Goal: Information Seeking & Learning: Learn about a topic

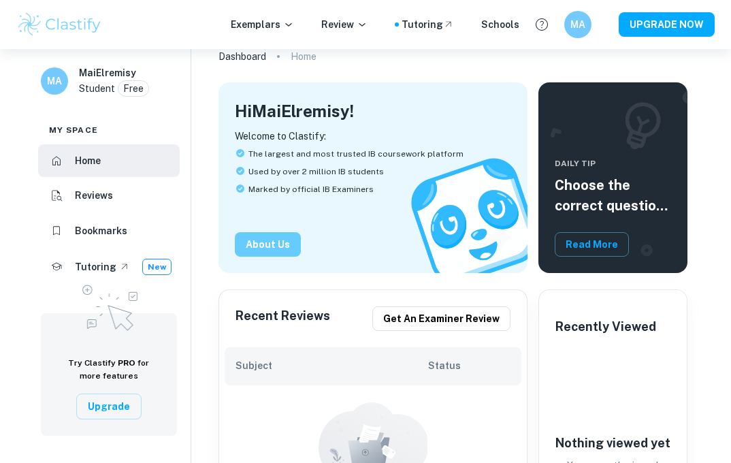
scroll to position [43, 0]
click at [291, 24] on icon at bounding box center [288, 24] width 6 height 3
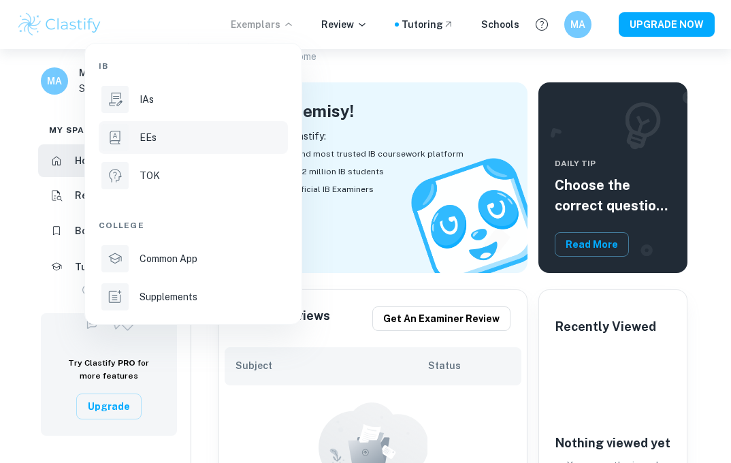
click at [155, 142] on p "EEs" at bounding box center [147, 137] width 17 height 15
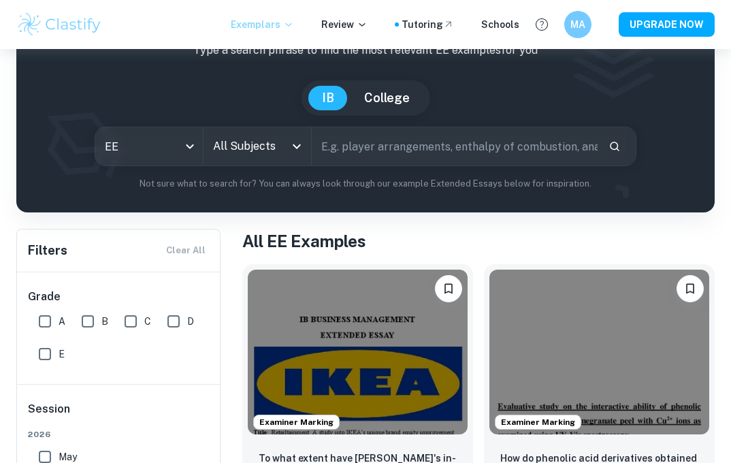
scroll to position [97, 0]
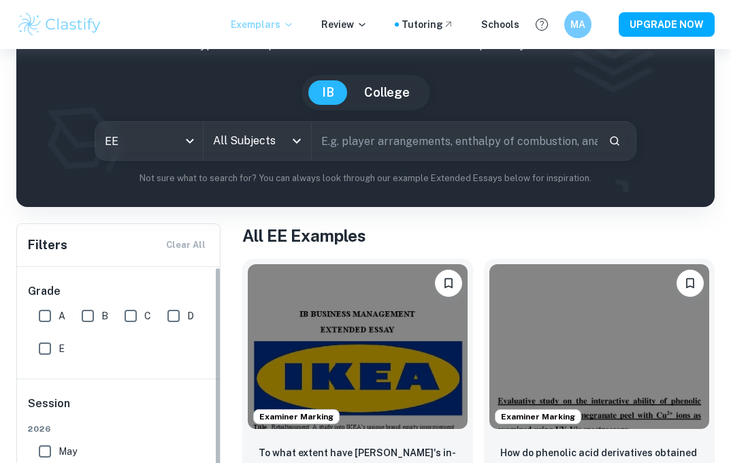
click at [50, 315] on input "A" at bounding box center [44, 315] width 27 height 27
checkbox input "true"
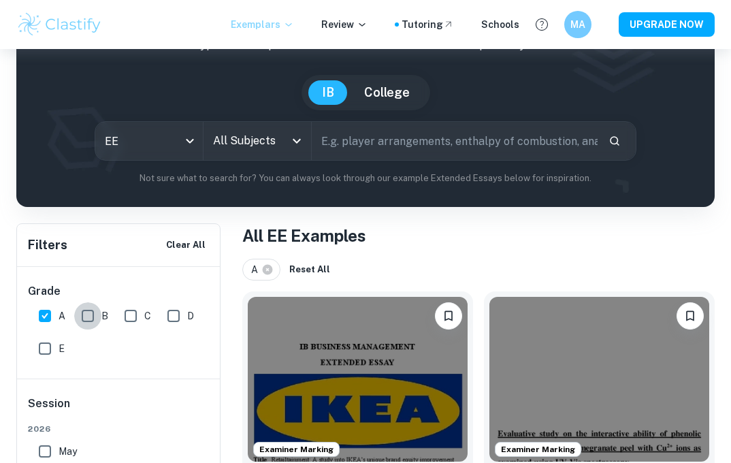
click at [93, 318] on input "B" at bounding box center [87, 315] width 27 height 27
checkbox input "true"
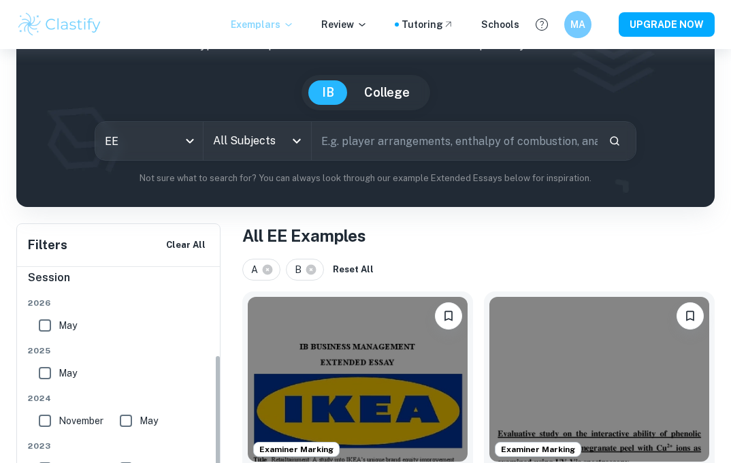
scroll to position [126, 0]
click at [48, 327] on input "May" at bounding box center [44, 325] width 27 height 27
checkbox input "true"
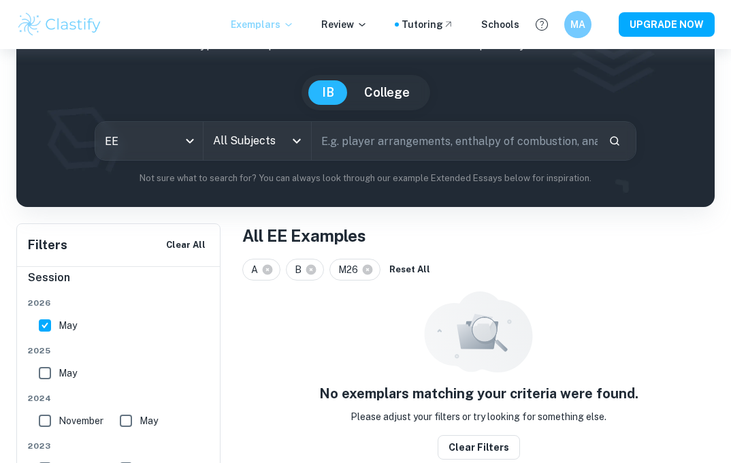
click at [46, 373] on input "May" at bounding box center [44, 372] width 27 height 27
checkbox input "true"
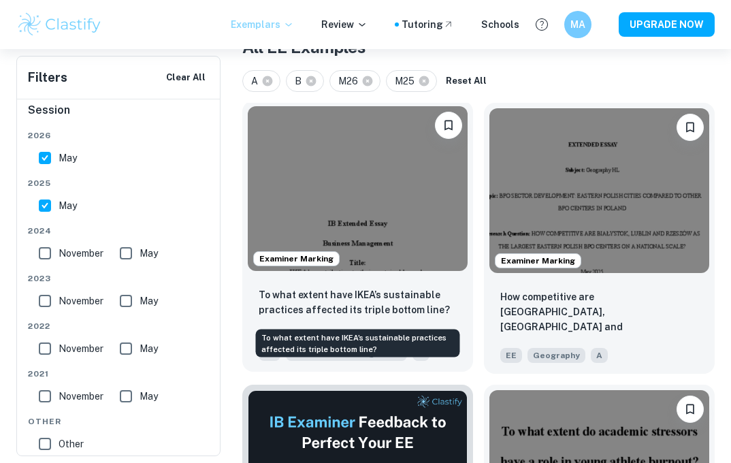
scroll to position [301, 0]
